Goal: Task Accomplishment & Management: Use online tool/utility

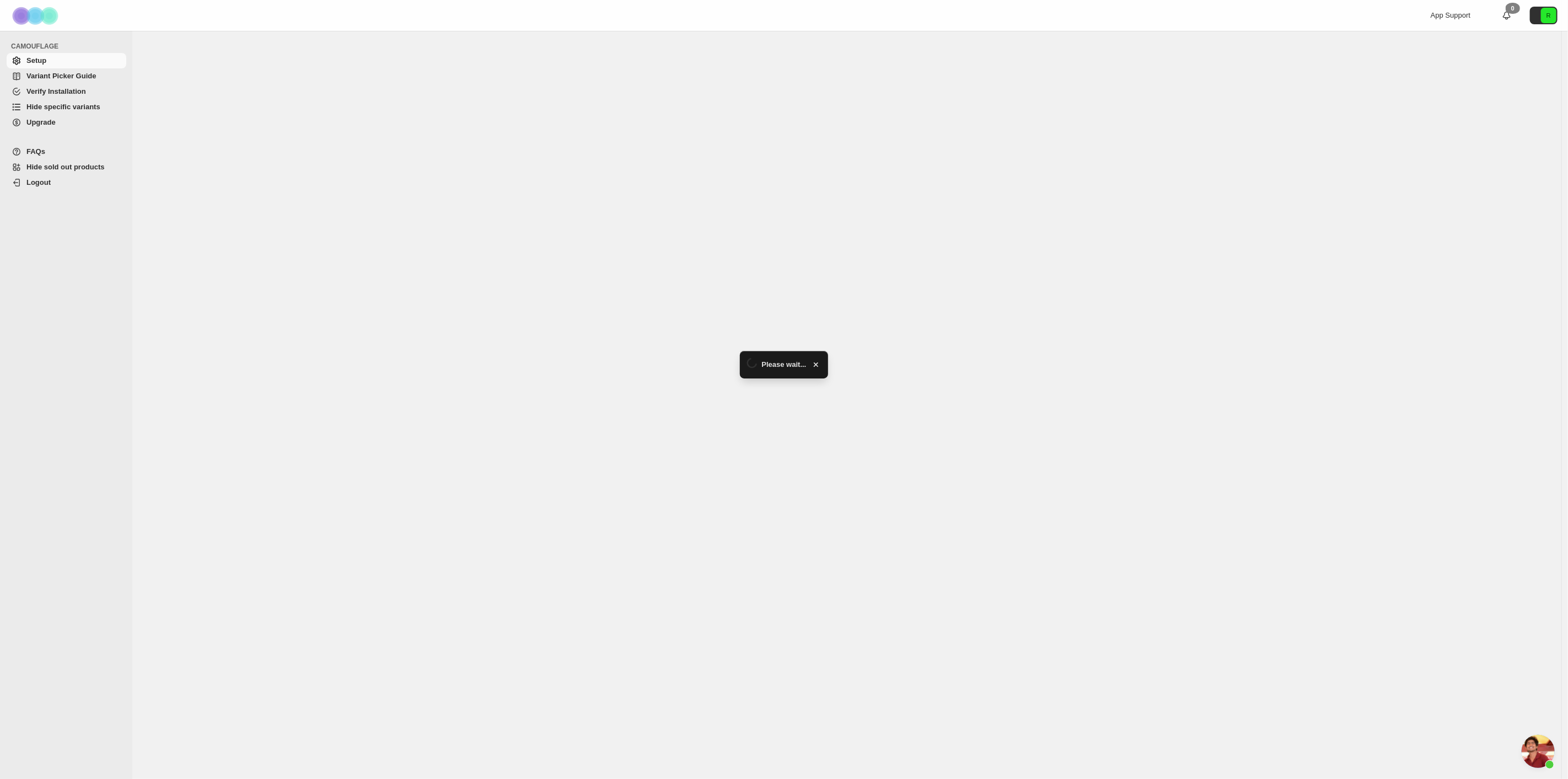
click at [52, 104] on span "Hide specific variants" at bounding box center [63, 107] width 74 height 9
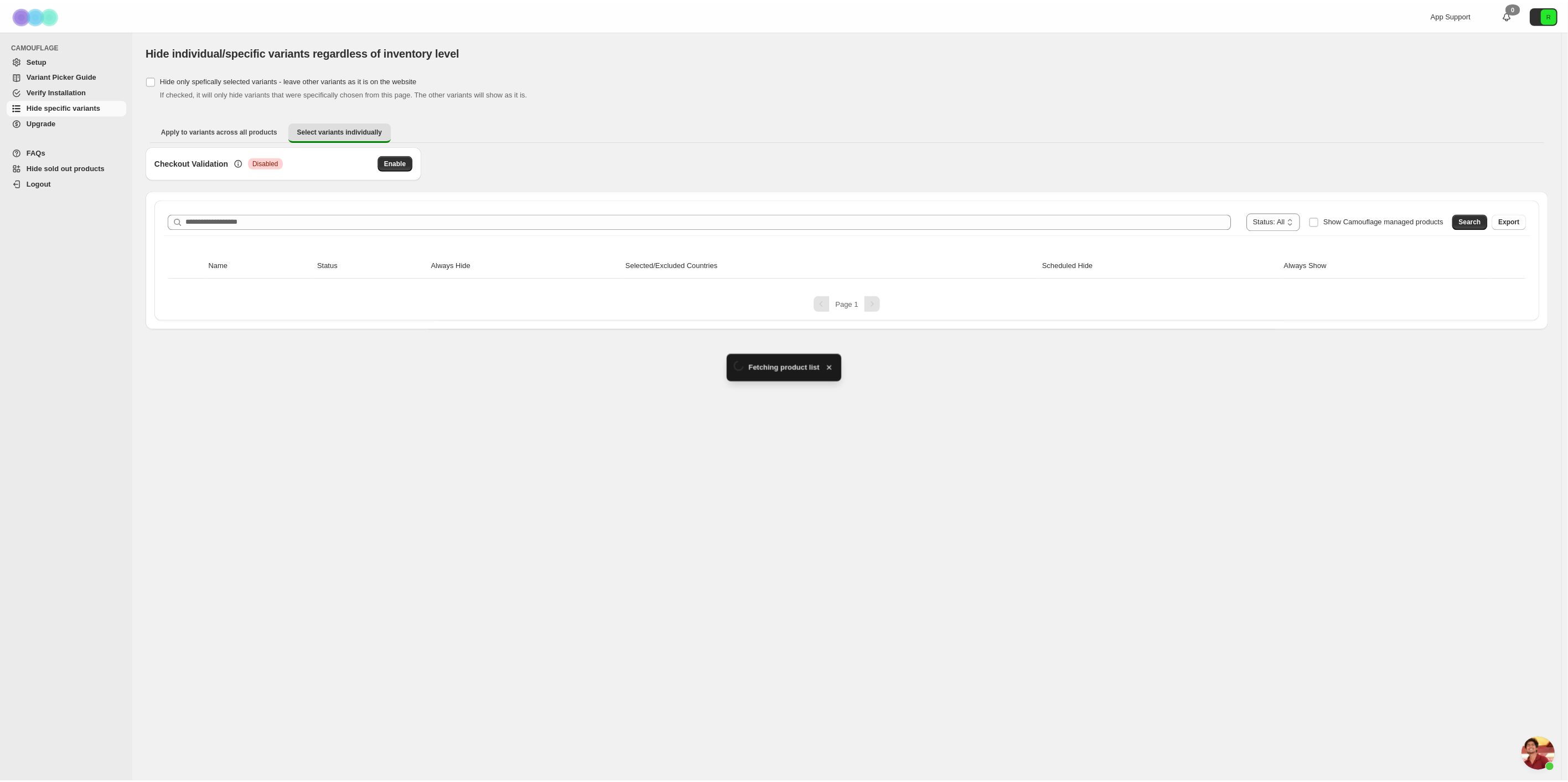
scroll to position [2380, 0]
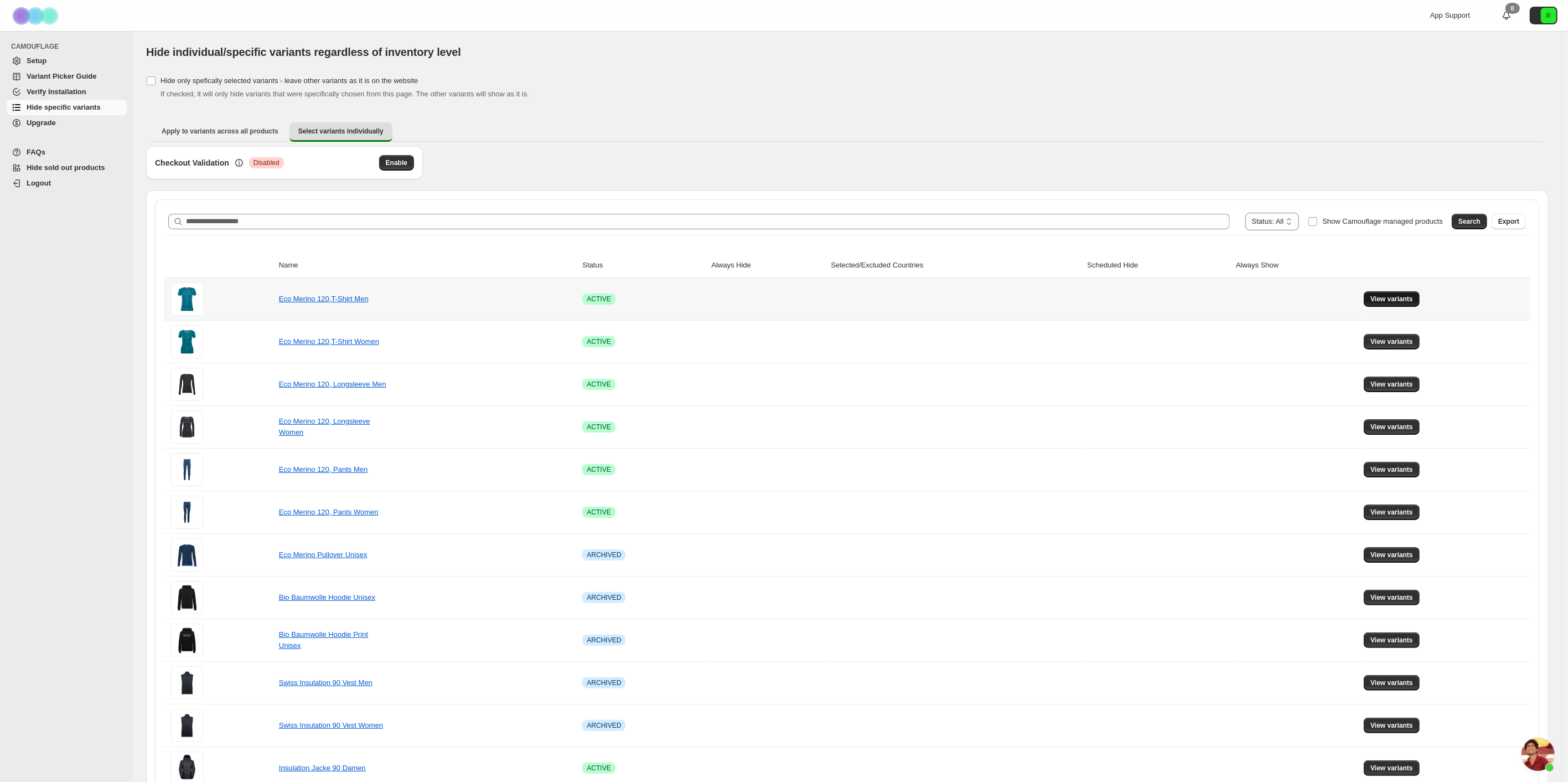
click at [1388, 299] on span "View variants" at bounding box center [1392, 299] width 43 height 9
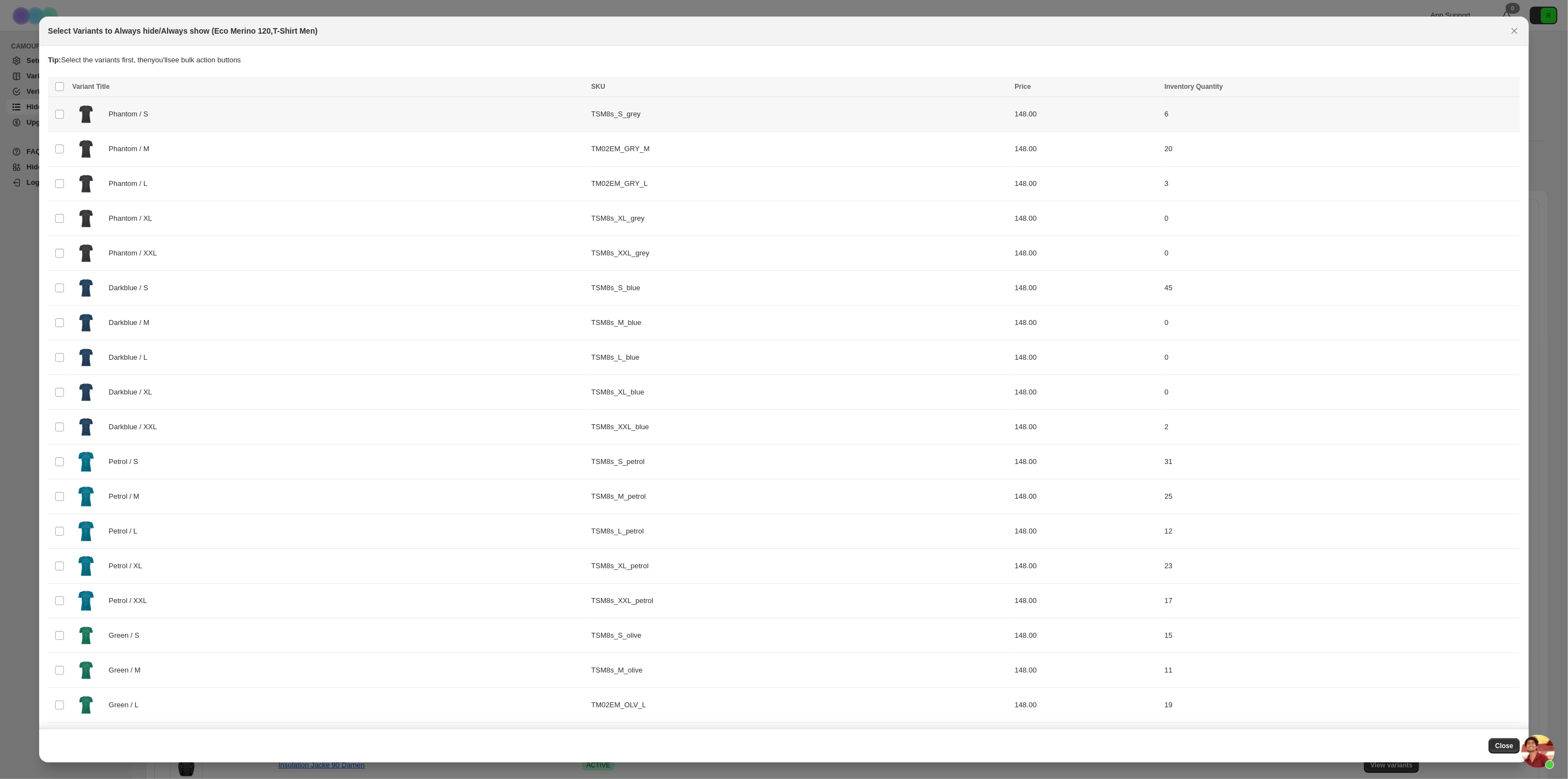
click at [52, 111] on td "Select product variant" at bounding box center [58, 114] width 21 height 35
click at [54, 141] on td "Select product variant" at bounding box center [58, 149] width 21 height 35
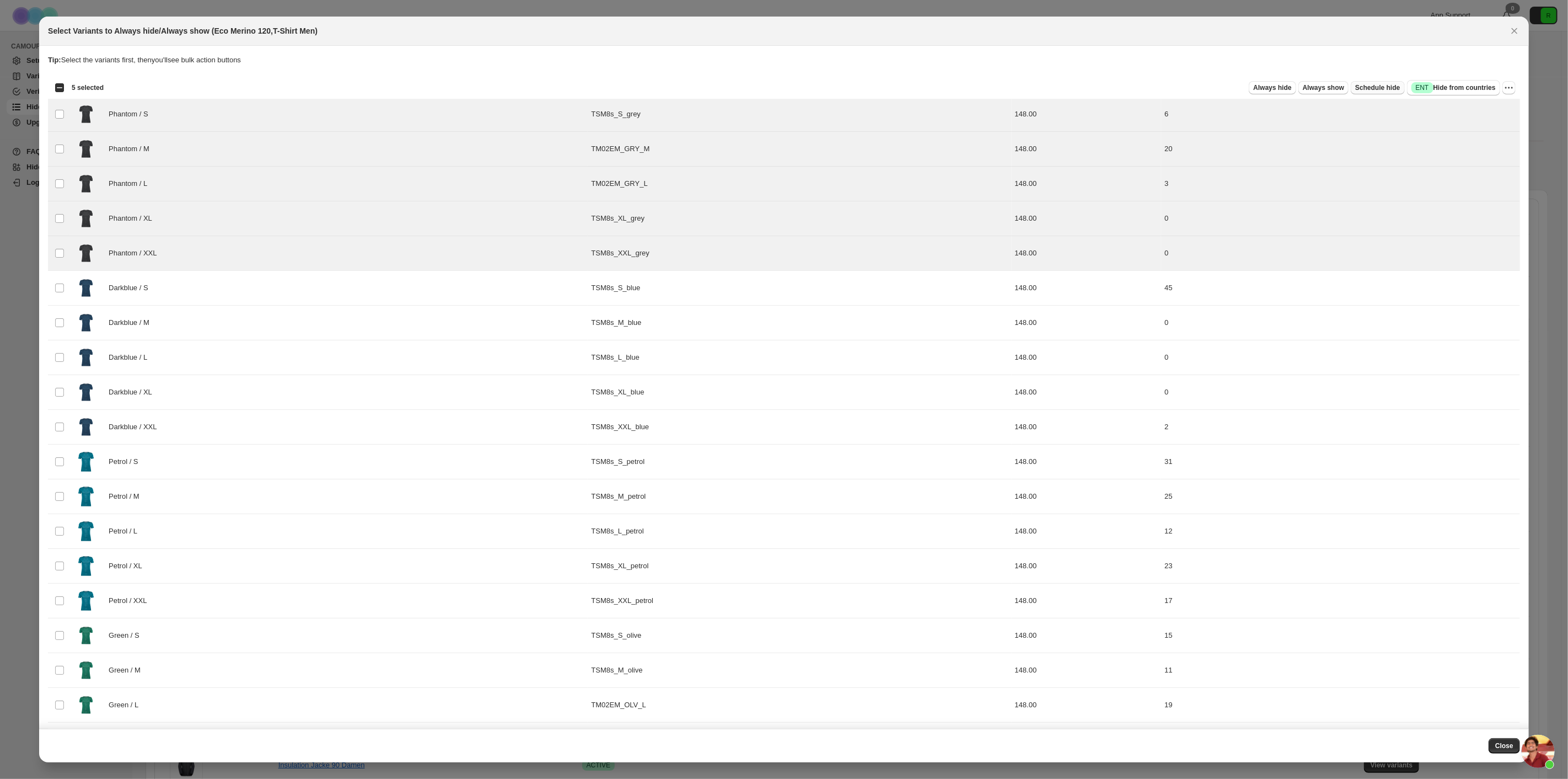
click at [1392, 88] on span "Schedule hide" at bounding box center [1377, 88] width 44 height 9
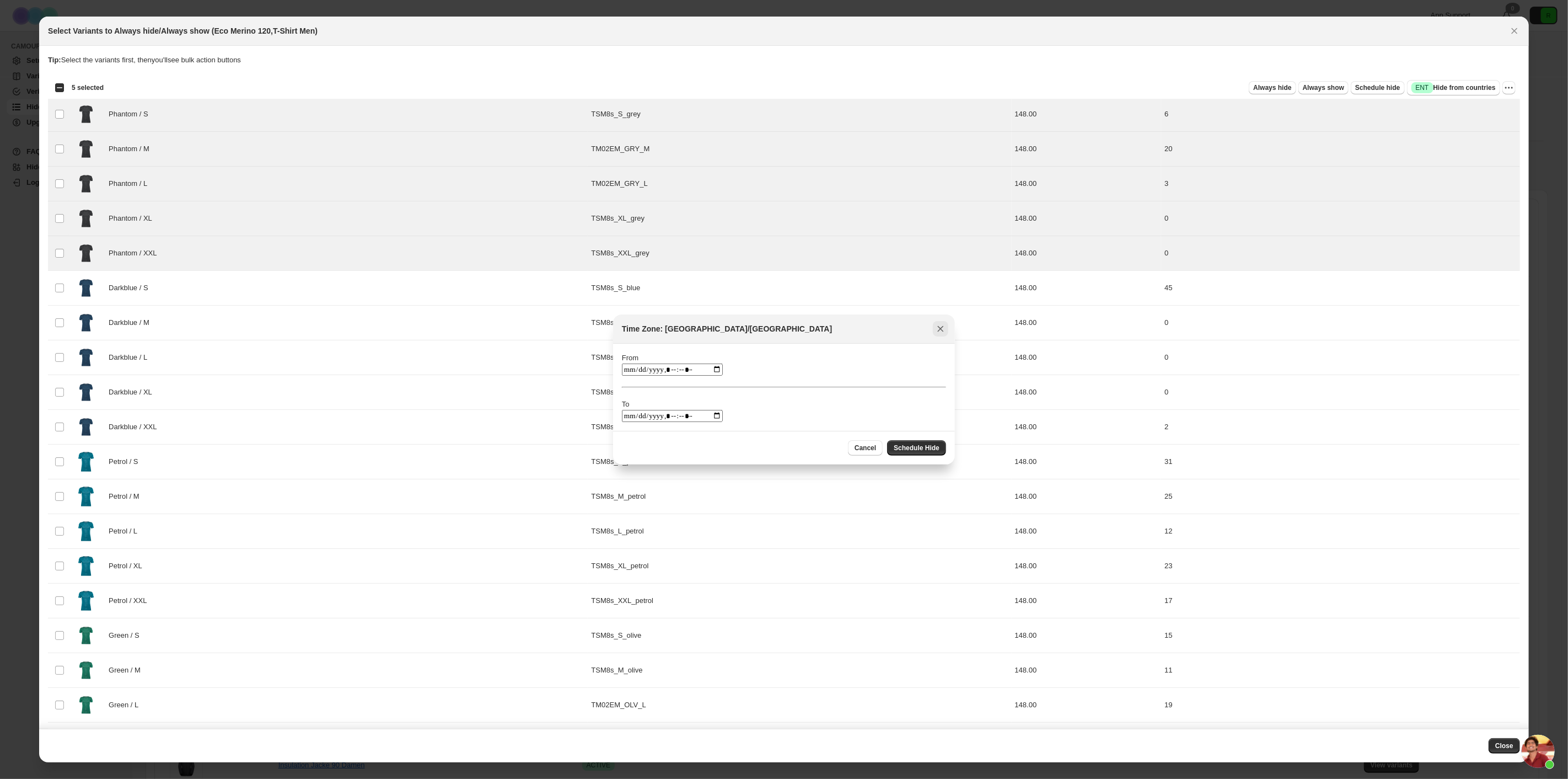
click at [941, 322] on button "Close" at bounding box center [940, 328] width 15 height 15
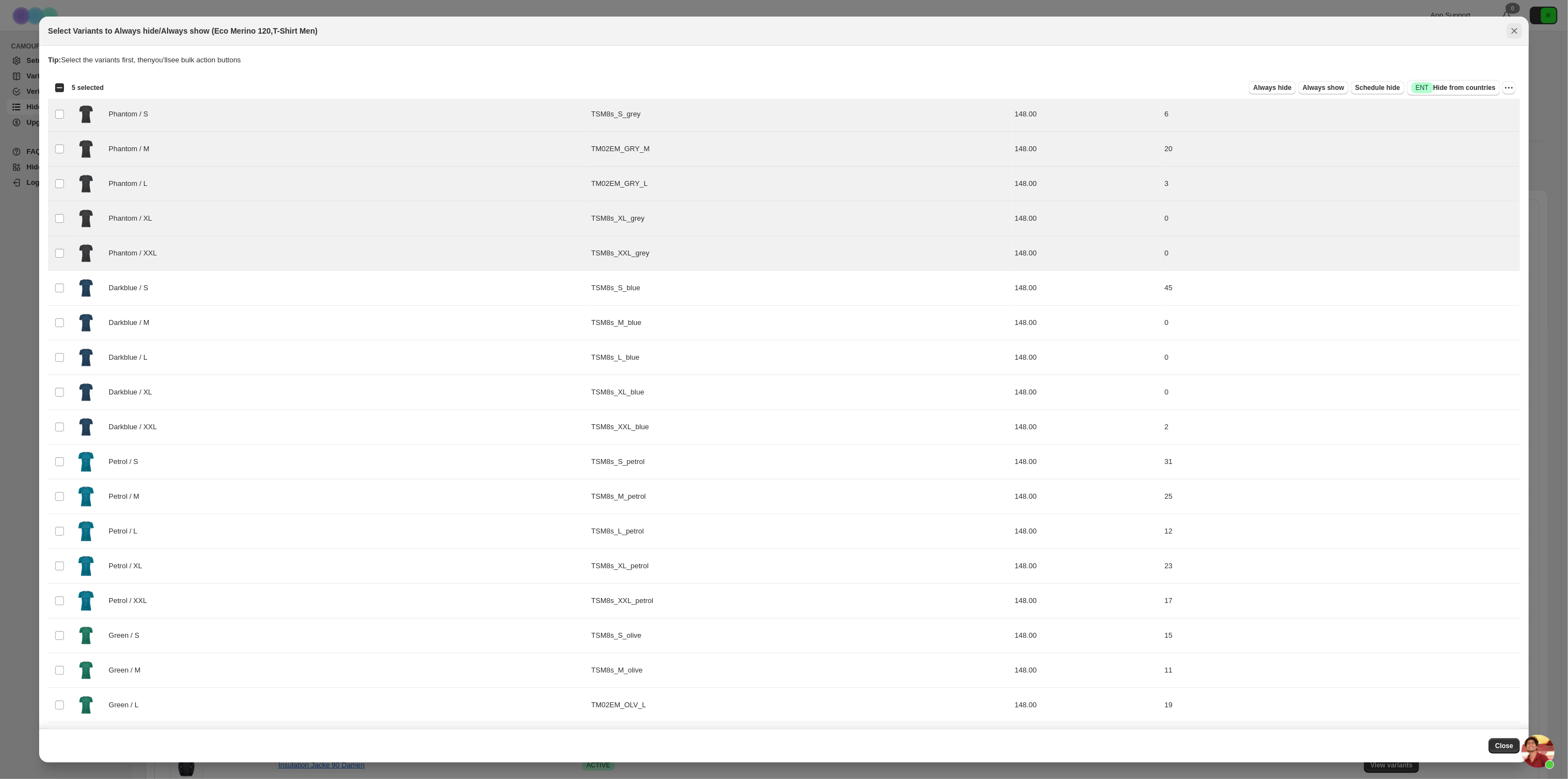
click at [1513, 34] on icon "Close" at bounding box center [1514, 31] width 11 height 11
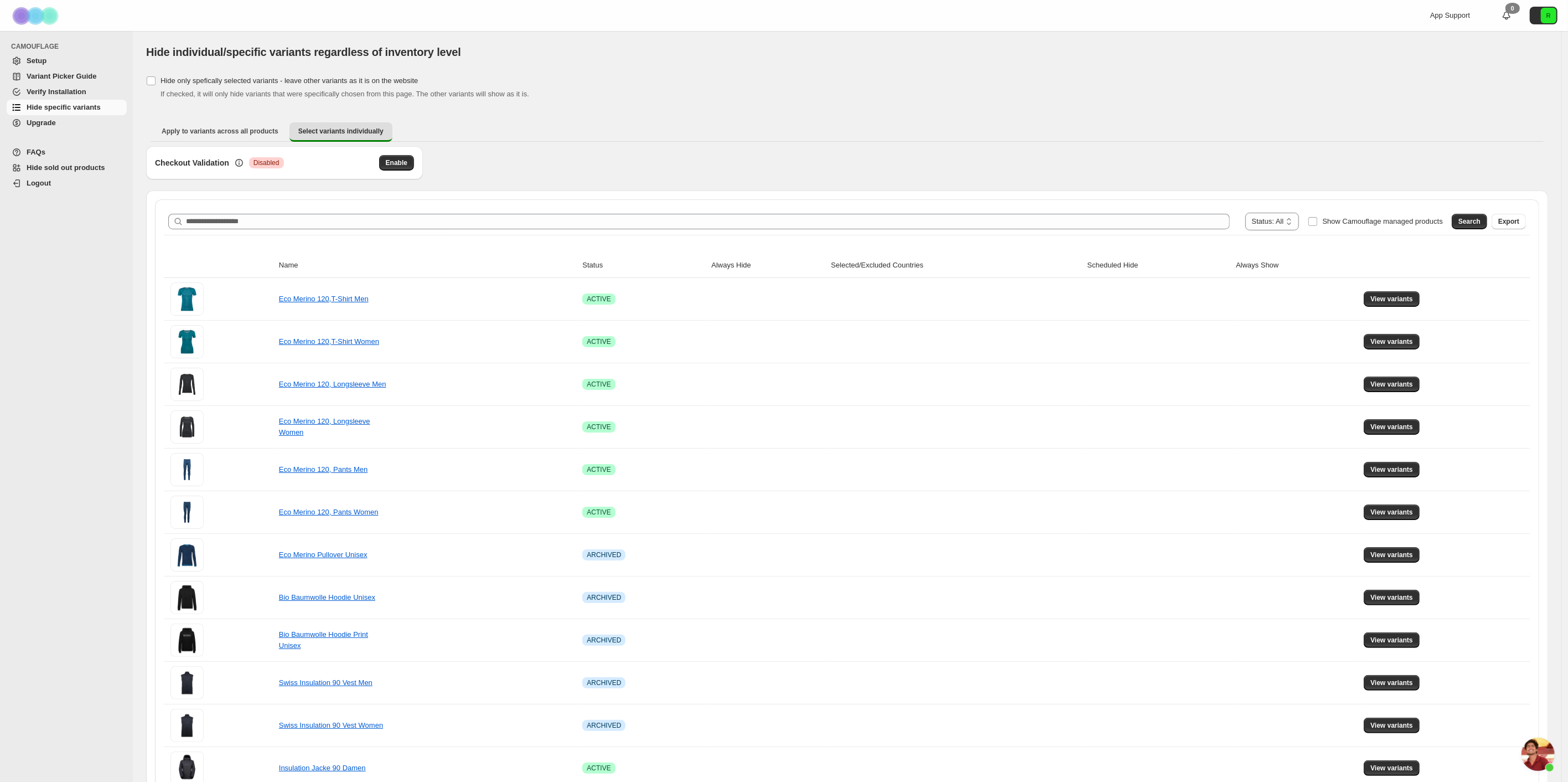
click at [46, 68] on link "Variant Picker Guide" at bounding box center [67, 76] width 120 height 15
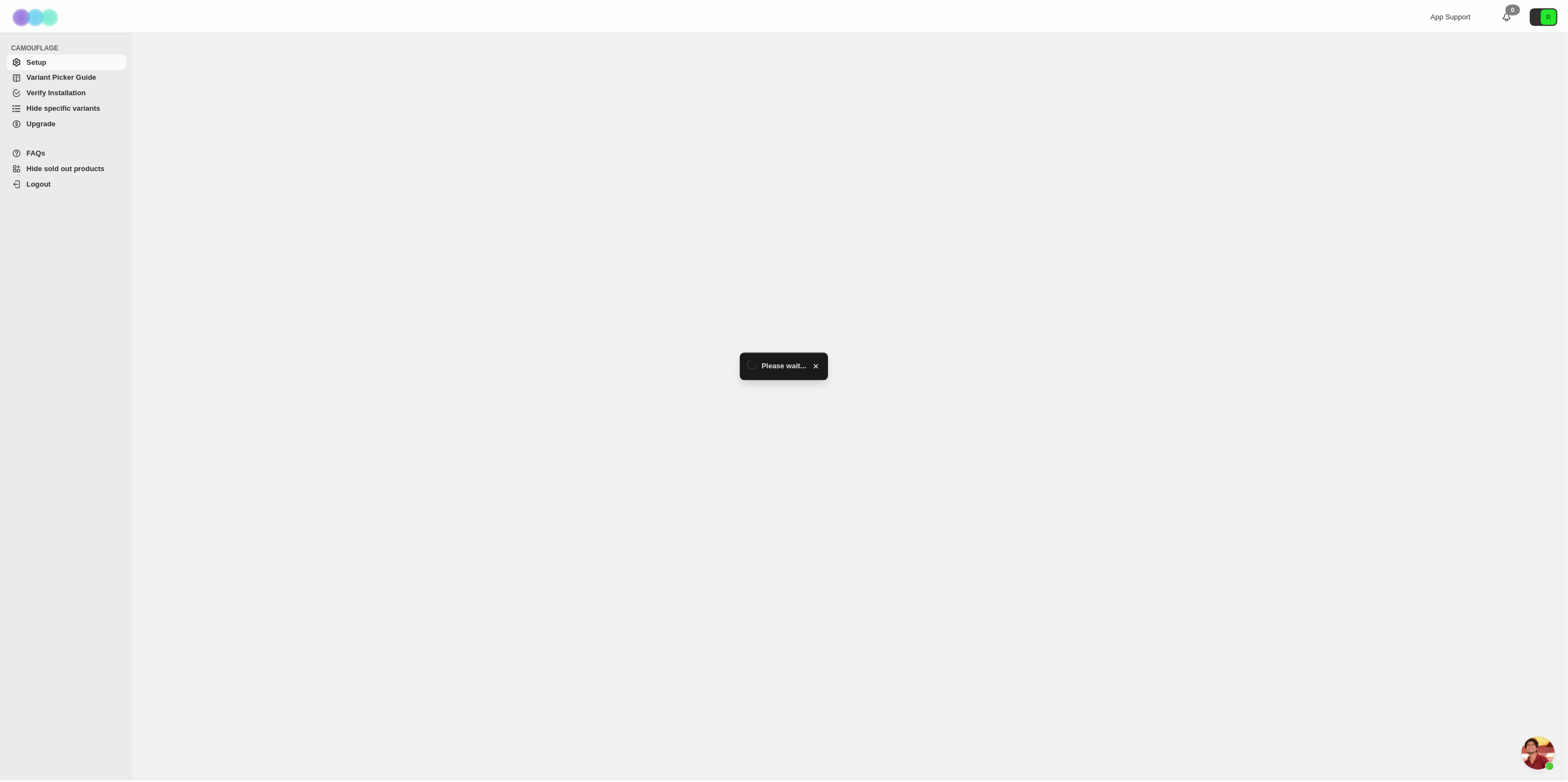
scroll to position [2380, 0]
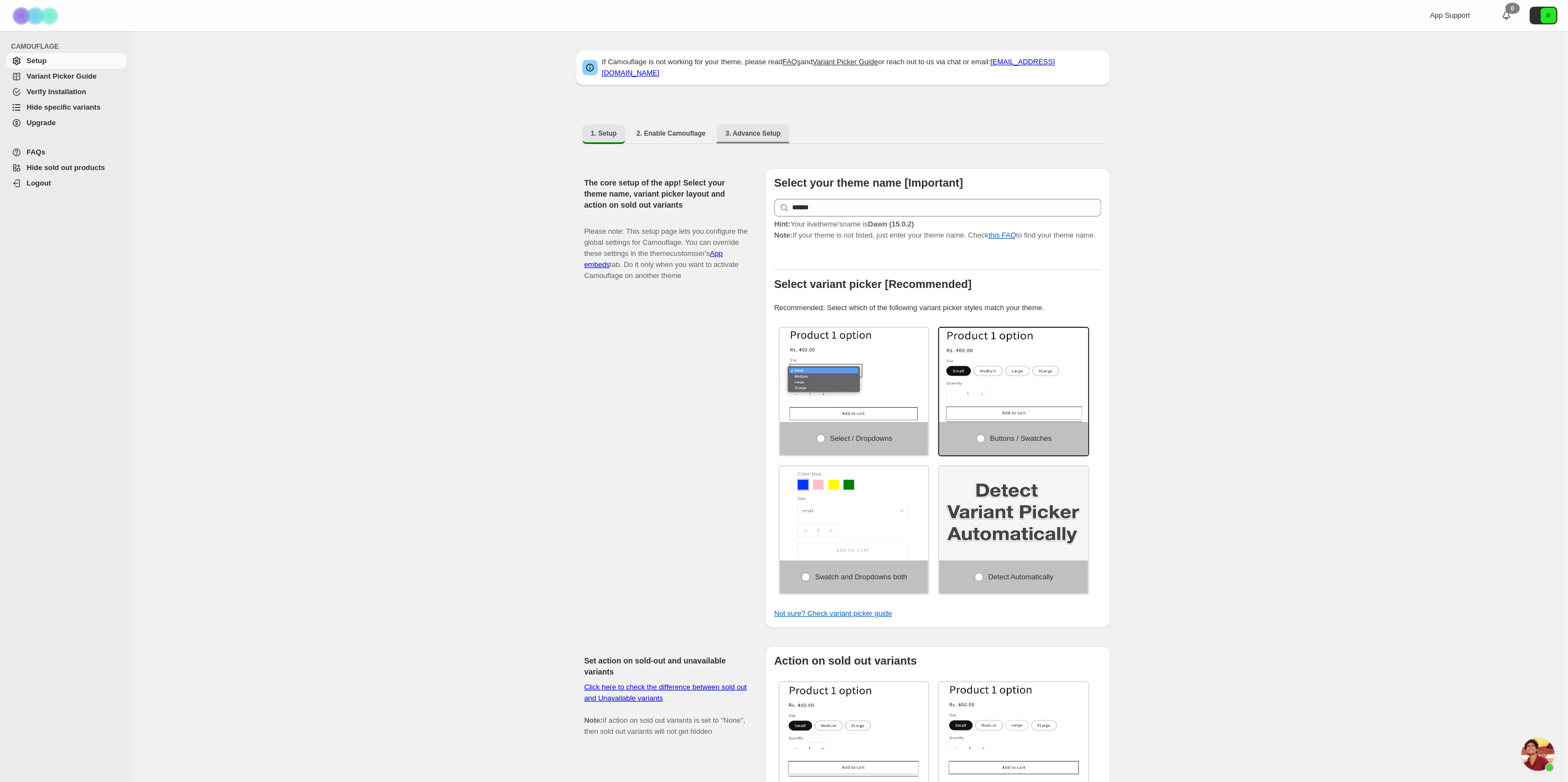
click at [755, 129] on span "3. Advance Setup" at bounding box center [753, 133] width 56 height 9
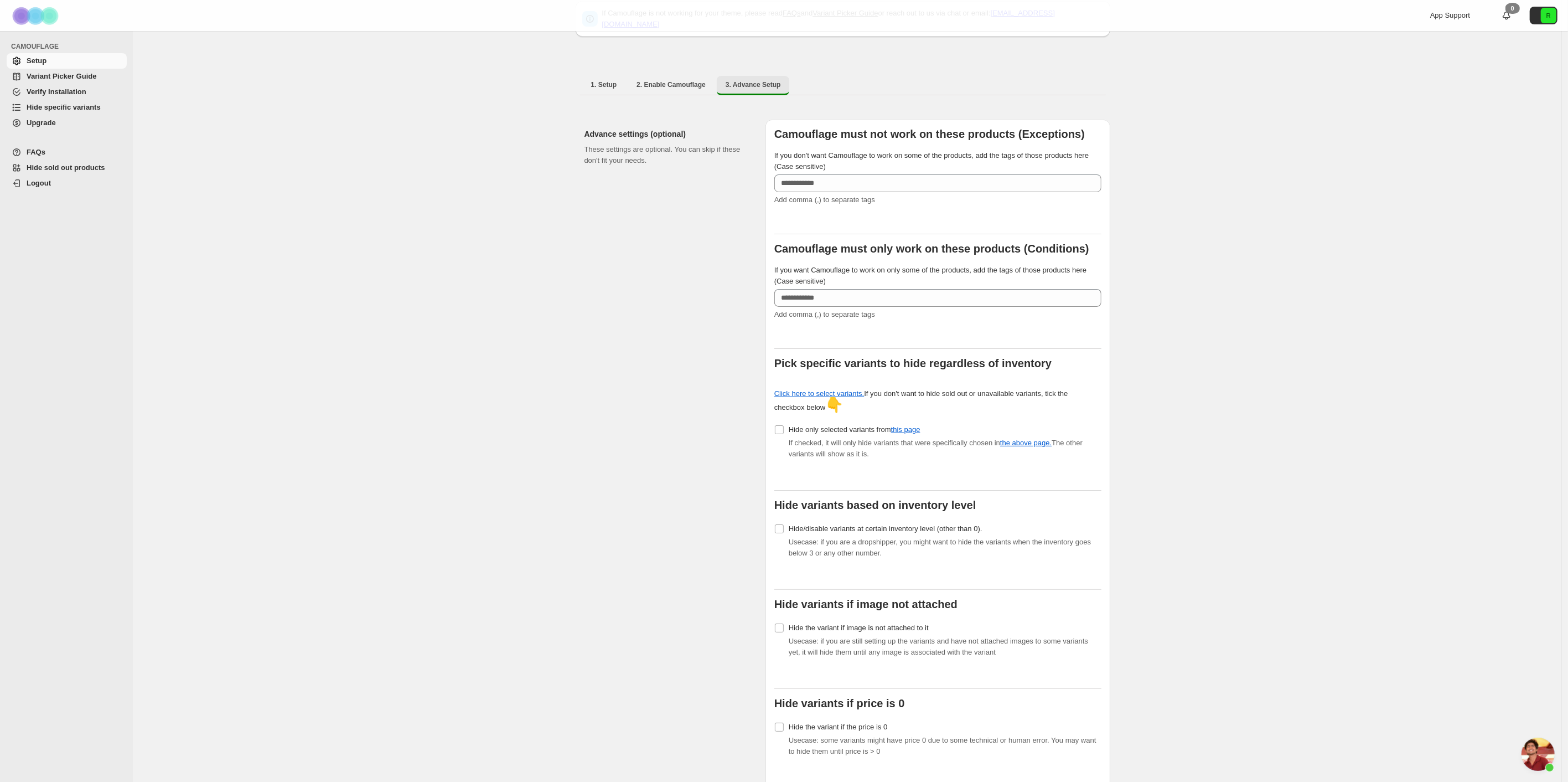
scroll to position [123, 0]
